Goal: Task Accomplishment & Management: Use online tool/utility

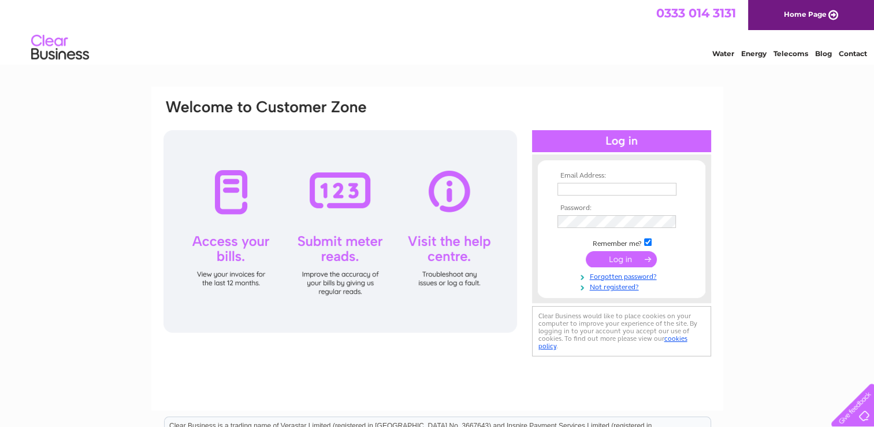
type input "vicki@stronsaydevelopmenttrust.com"
click at [634, 261] on input "submit" at bounding box center [621, 259] width 71 height 16
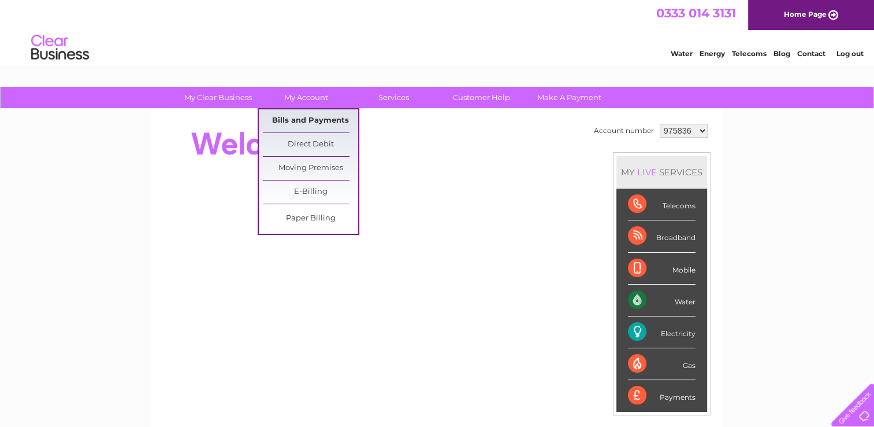
click at [320, 121] on link "Bills and Payments" at bounding box center [310, 120] width 95 height 23
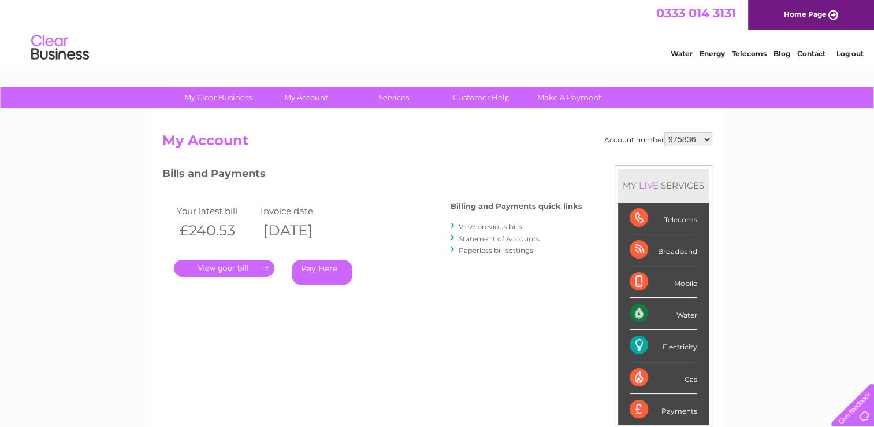
click at [253, 269] on link "." at bounding box center [224, 268] width 101 height 17
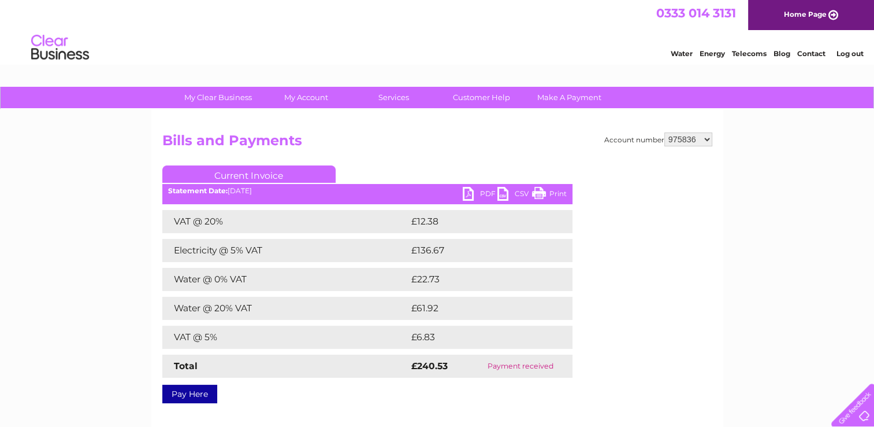
click at [481, 192] on link "PDF" at bounding box center [480, 195] width 35 height 17
click at [673, 144] on select "975836 1081753 1146989" at bounding box center [689, 139] width 48 height 14
select select "1081753"
click at [665, 132] on select "975836 1081753 1146989" at bounding box center [689, 139] width 48 height 14
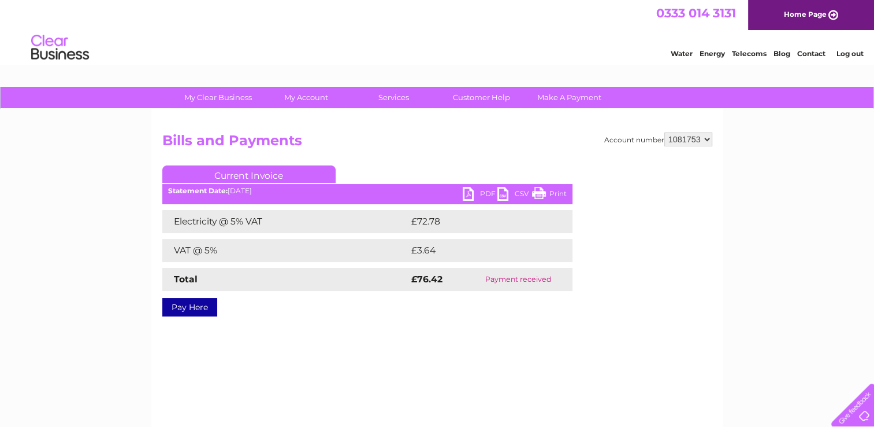
click at [470, 196] on link "PDF" at bounding box center [480, 195] width 35 height 17
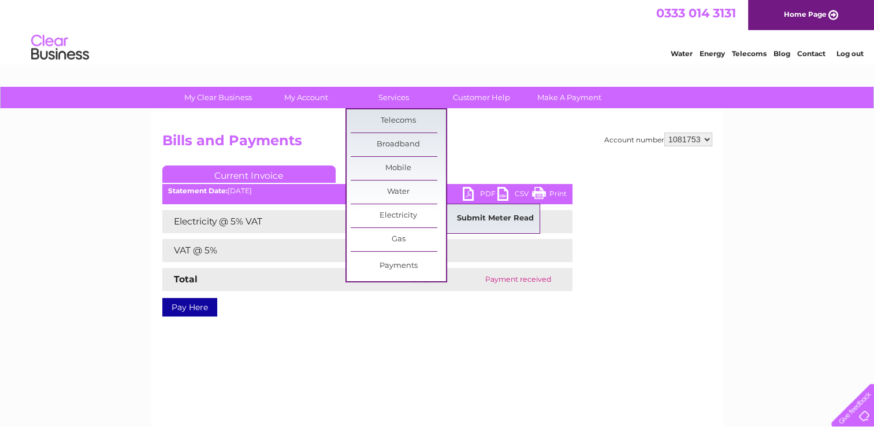
click at [525, 220] on link "Submit Meter Read" at bounding box center [495, 218] width 95 height 23
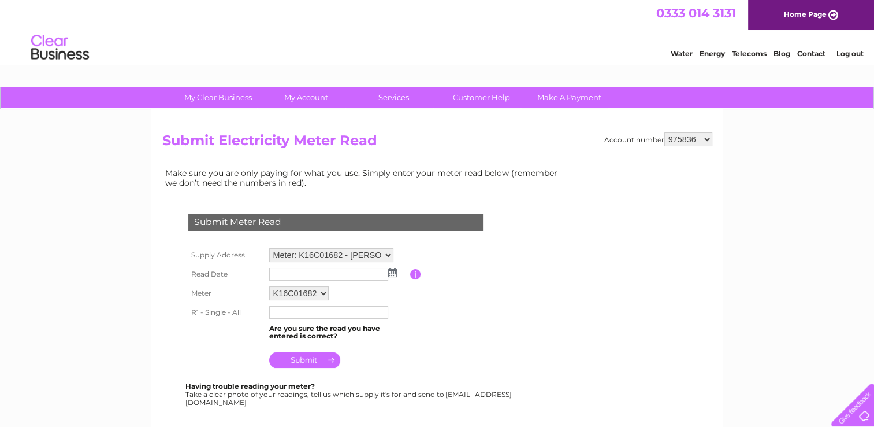
click at [295, 276] on input "text" at bounding box center [328, 274] width 119 height 13
click at [395, 276] on img at bounding box center [392, 272] width 9 height 9
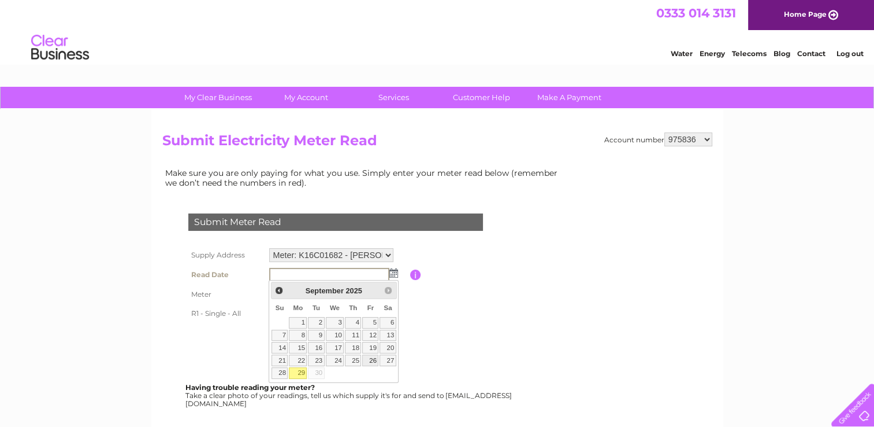
click at [373, 359] on link "26" at bounding box center [370, 360] width 16 height 12
type input "[DATE]"
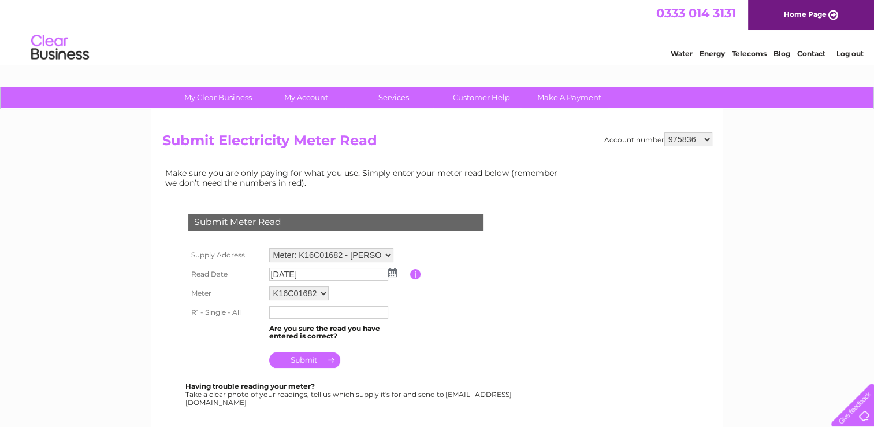
click at [320, 309] on input "text" at bounding box center [328, 312] width 119 height 13
type input "33668"
click at [305, 363] on input "submit" at bounding box center [304, 359] width 71 height 16
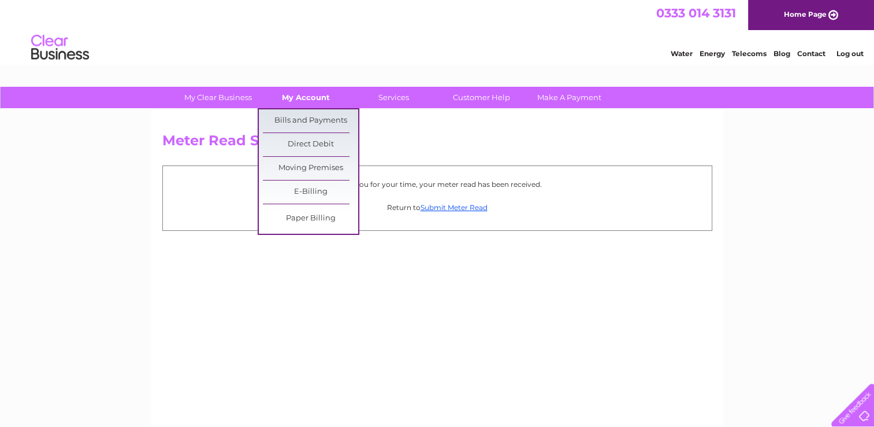
click at [316, 98] on link "My Account" at bounding box center [305, 97] width 95 height 21
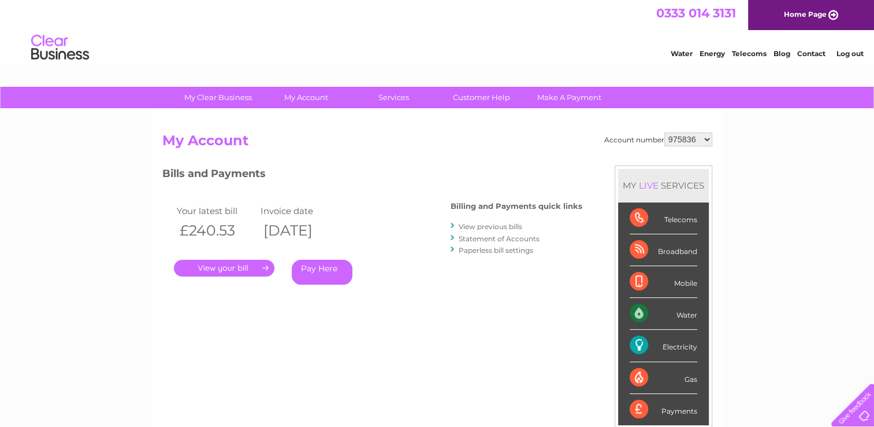
click at [680, 138] on select "975836 1081753 1146989" at bounding box center [689, 139] width 48 height 14
select select "1081753"
click at [665, 132] on select "975836 1081753 1146989" at bounding box center [689, 139] width 48 height 14
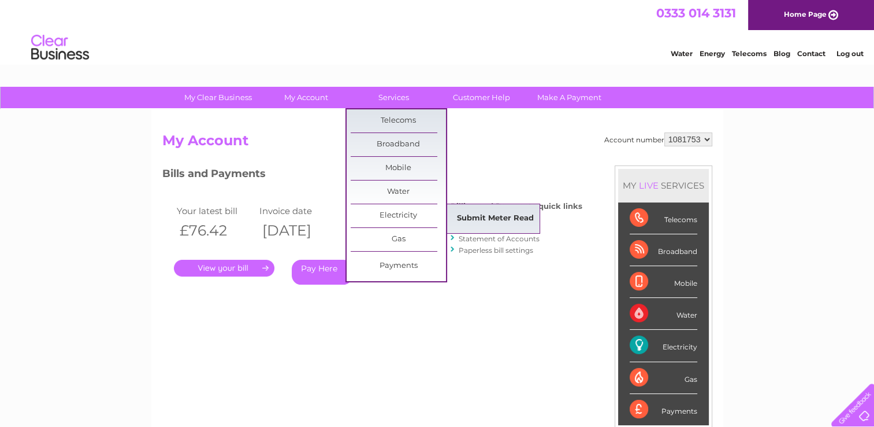
click at [494, 216] on link "Submit Meter Read" at bounding box center [495, 218] width 95 height 23
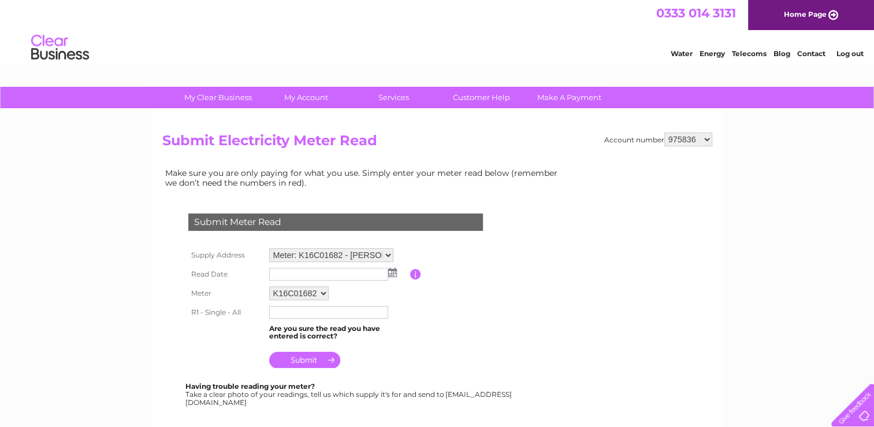
click at [682, 136] on select "975836 1081753 1146989" at bounding box center [689, 139] width 48 height 14
select select "1081753"
click at [665, 132] on select "975836 1081753 1146989" at bounding box center [689, 139] width 48 height 14
click at [339, 273] on input "text" at bounding box center [329, 275] width 120 height 14
click at [395, 273] on img at bounding box center [394, 272] width 9 height 9
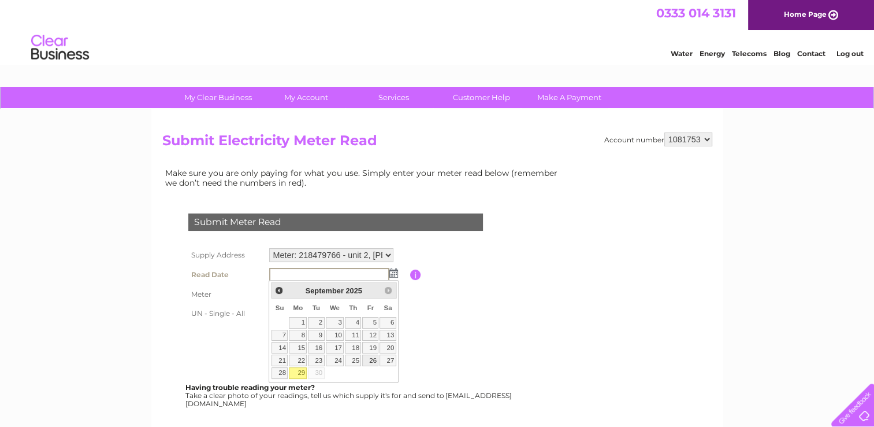
click at [376, 360] on link "26" at bounding box center [370, 360] width 16 height 12
type input "[DATE]"
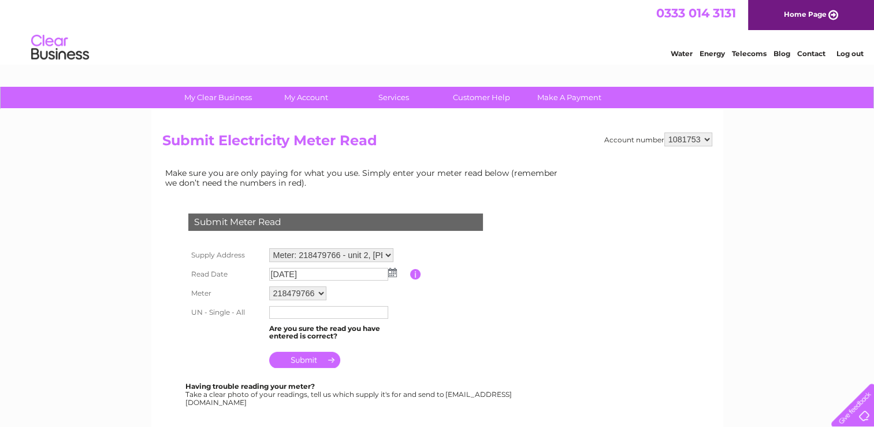
click at [319, 309] on input "text" at bounding box center [328, 312] width 119 height 13
type input "12913"
click at [314, 362] on input "submit" at bounding box center [304, 361] width 71 height 16
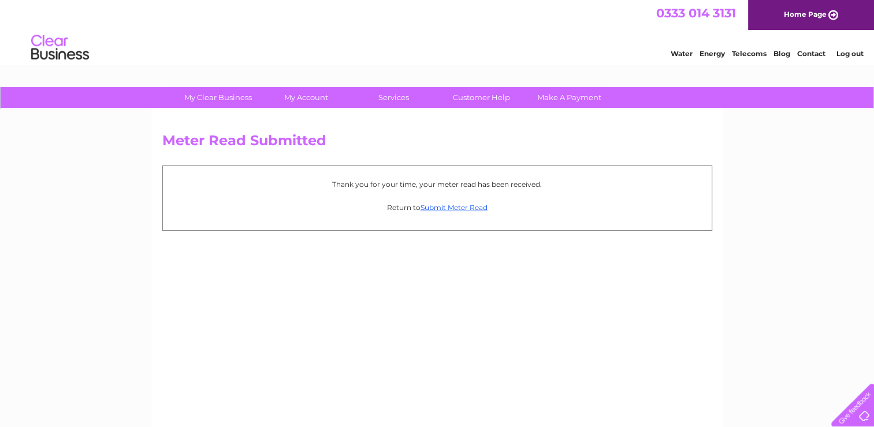
click at [851, 54] on link "Log out" at bounding box center [849, 53] width 27 height 9
